Goal: Task Accomplishment & Management: Use online tool/utility

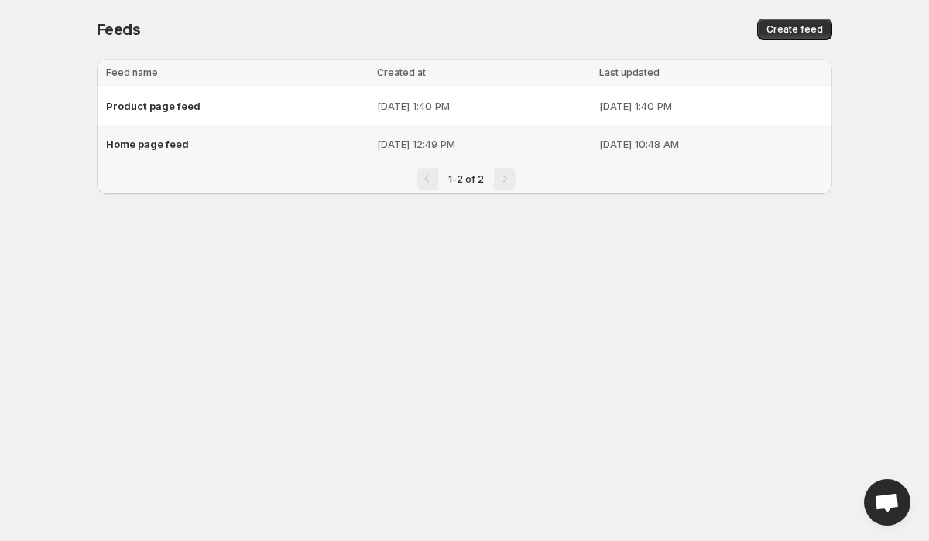
click at [169, 136] on div "Home page feed" at bounding box center [237, 144] width 262 height 28
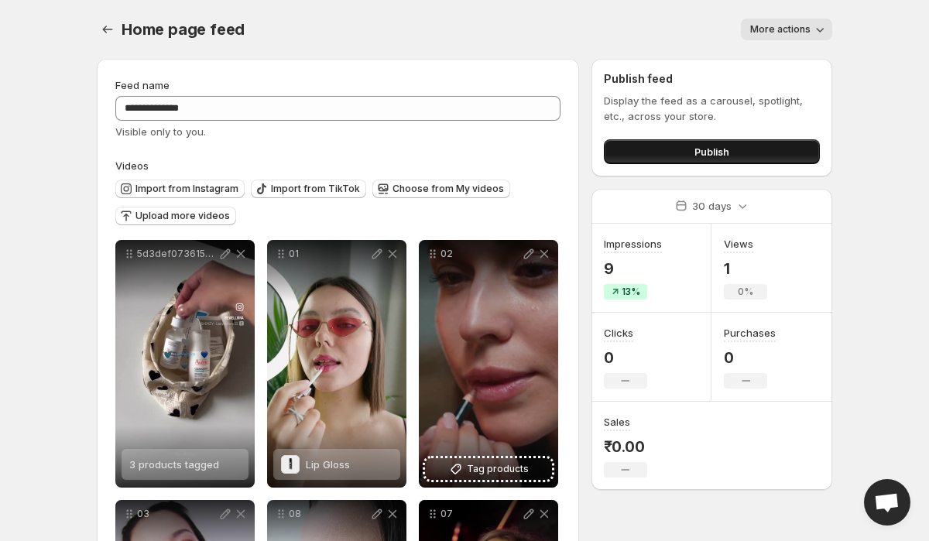
click at [637, 148] on button "Publish" at bounding box center [712, 151] width 216 height 25
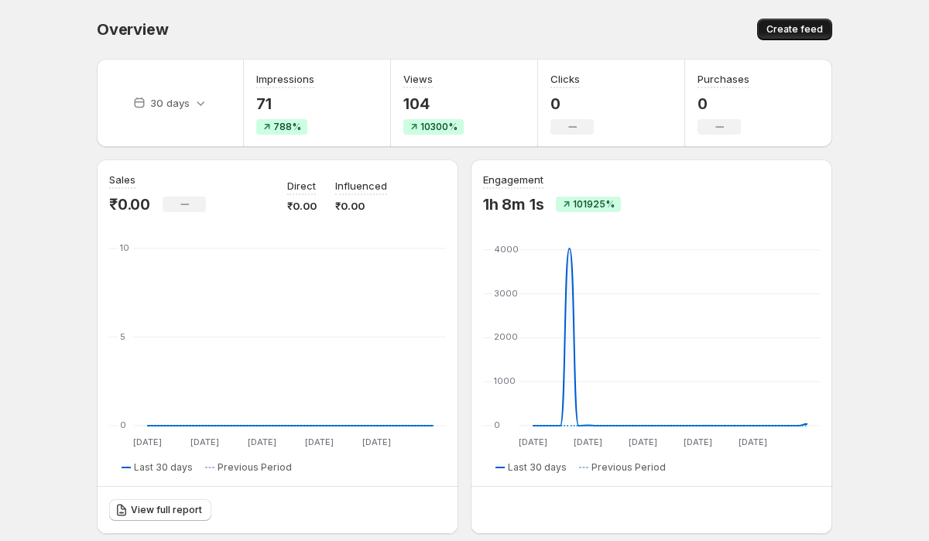
click at [771, 28] on span "Create feed" at bounding box center [794, 29] width 56 height 12
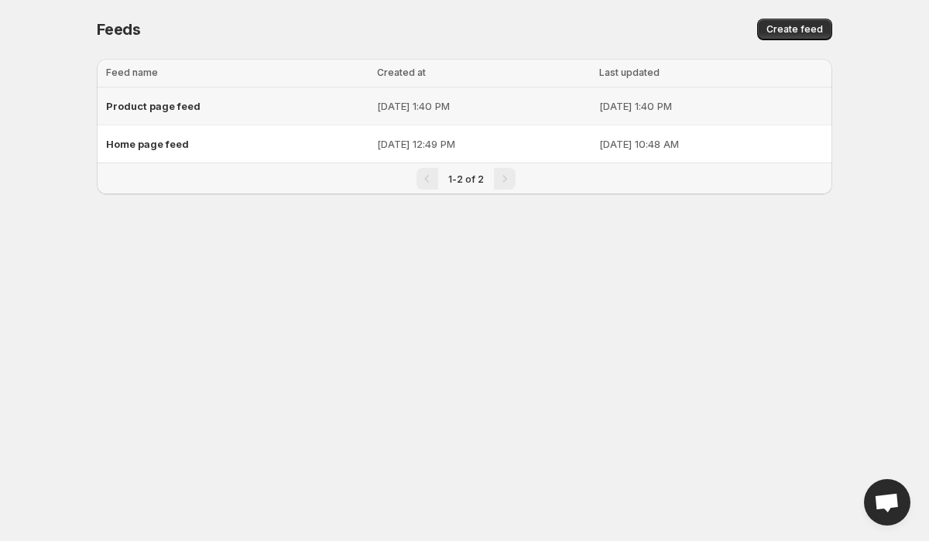
click at [165, 104] on span "Product page feed" at bounding box center [153, 106] width 94 height 12
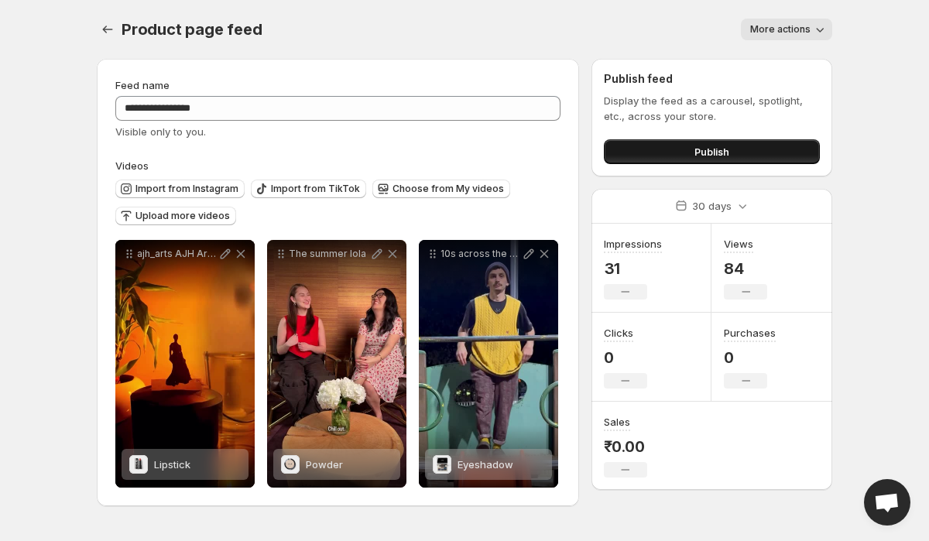
click at [666, 155] on button "Publish" at bounding box center [712, 151] width 216 height 25
